Goal: Transaction & Acquisition: Purchase product/service

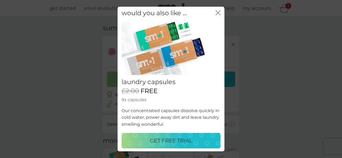
click at [218, 11] on icon "close" at bounding box center [217, 12] width 5 height 5
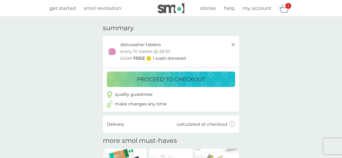
click at [169, 77] on p "proceed to checkout" at bounding box center [171, 79] width 68 height 9
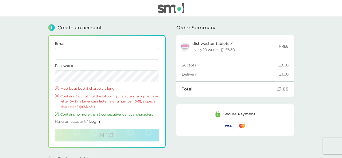
type input "[EMAIL_ADDRESS][PERSON_NAME][DOMAIN_NAME]"
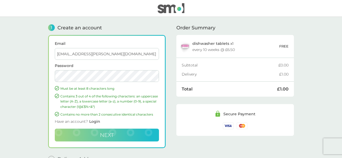
click at [103, 135] on span "Next" at bounding box center [107, 135] width 14 height 6
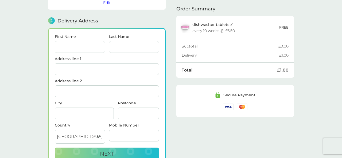
scroll to position [66, 0]
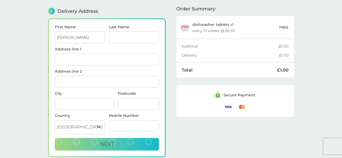
type input "[PERSON_NAME]"
click at [156, 59] on input "Address line 1" at bounding box center [107, 60] width 104 height 12
type input "[STREET_ADDRESS]"
type input "Fareham"
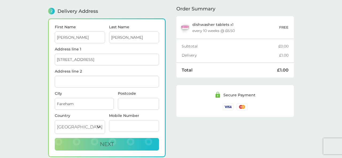
type input "PO16 7TE"
click at [172, 61] on div "1 Create an account [EMAIL_ADDRESS][PERSON_NAME][DOMAIN_NAME] Edit 2 Delivery A…" at bounding box center [171, 63] width 246 height 225
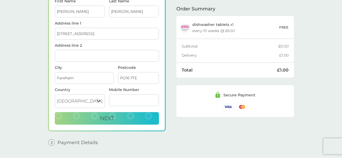
scroll to position [95, 0]
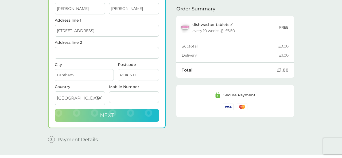
click at [108, 116] on span "Next" at bounding box center [107, 115] width 14 height 6
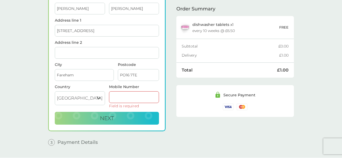
click at [155, 97] on input "Mobile Number" at bounding box center [134, 97] width 50 height 12
type input "07969109547"
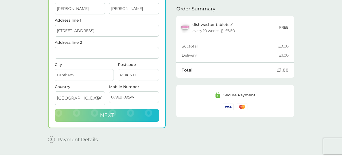
click at [107, 116] on span "Next" at bounding box center [107, 115] width 14 height 6
checkbox input "true"
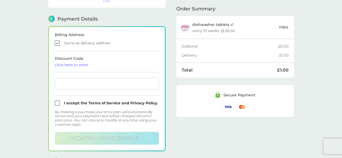
scroll to position [148, 0]
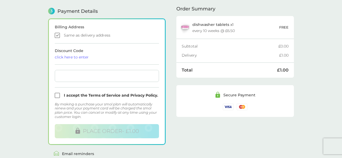
click at [58, 95] on input "checkbox" at bounding box center [107, 95] width 104 height 5
checkbox input "true"
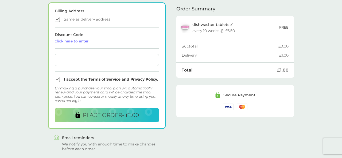
scroll to position [178, 0]
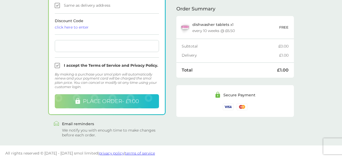
click at [111, 100] on span "PLACE ORDER - £1.00" at bounding box center [111, 101] width 56 height 6
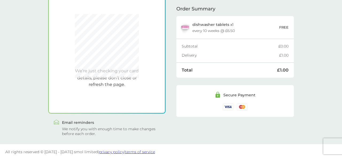
scroll to position [148, 0]
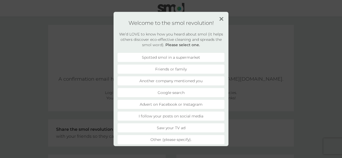
click at [173, 81] on li "Another company mentioned you" at bounding box center [170, 80] width 107 height 9
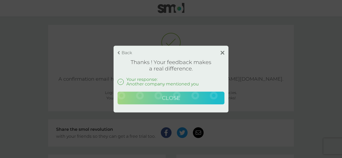
click at [170, 99] on span "Close" at bounding box center [171, 98] width 18 height 6
